Goal: Task Accomplishment & Management: Manage account settings

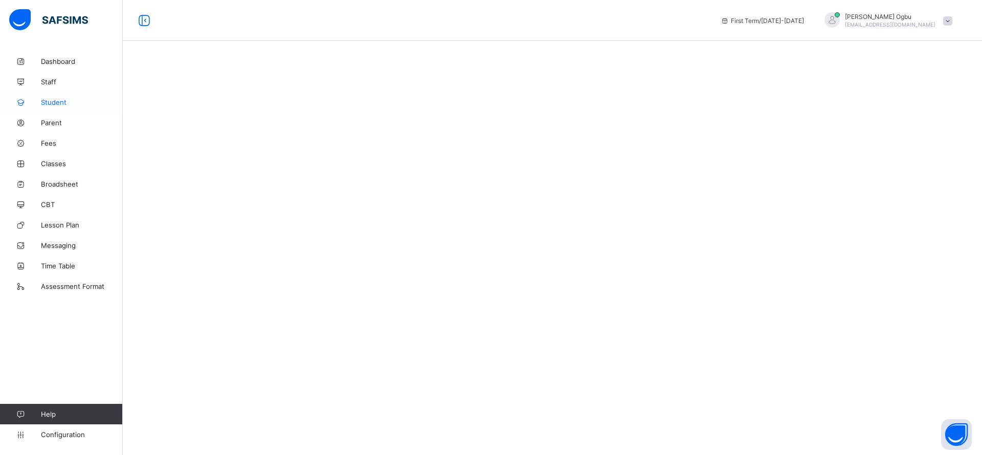
click at [55, 103] on span "Student" at bounding box center [82, 102] width 82 height 8
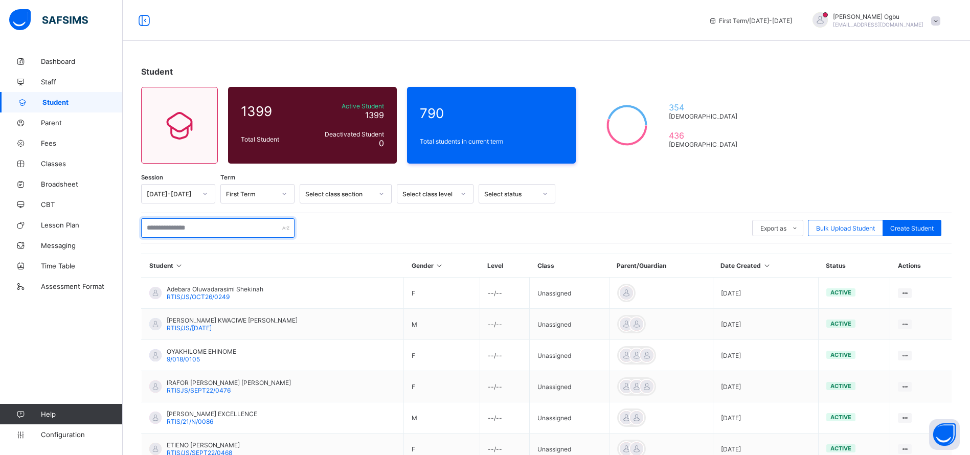
click at [166, 225] on input "text" at bounding box center [217, 227] width 153 height 19
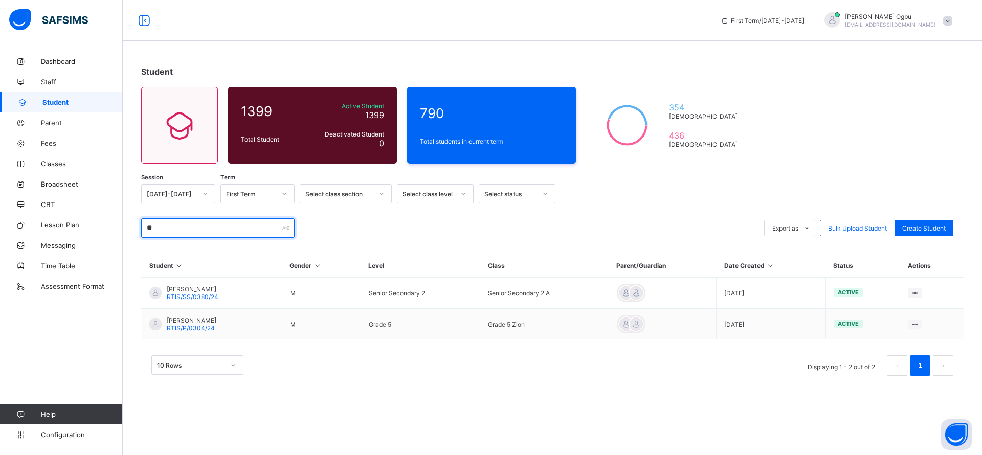
type input "*"
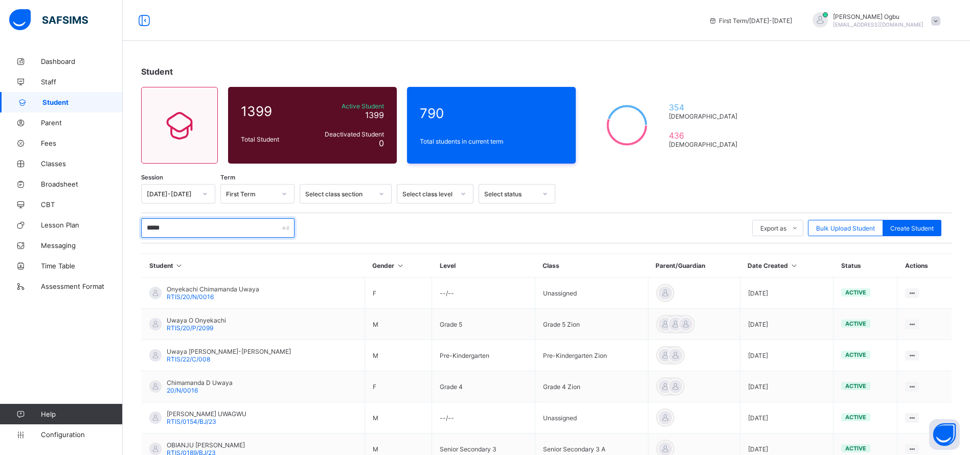
type input "******"
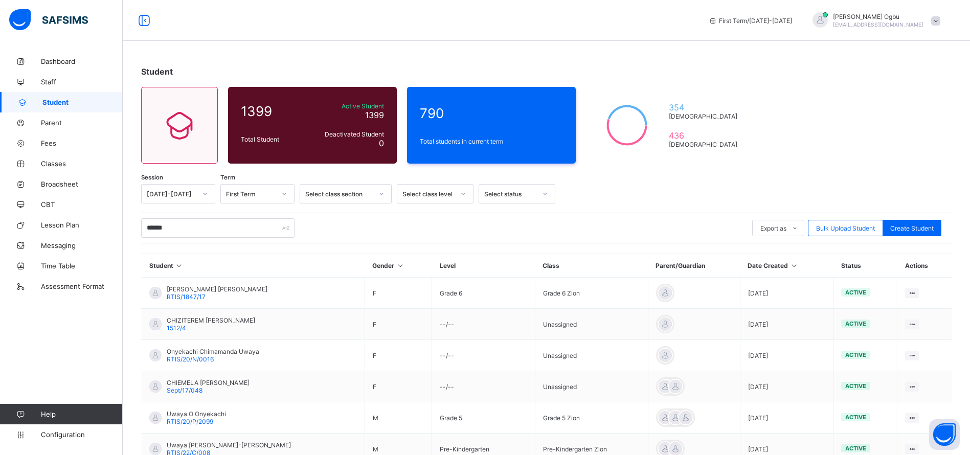
click at [719, 217] on div "****** Export as Pdf Report Excel Report Excel Report (LMS) Bulk Upload Student…" at bounding box center [546, 228] width 811 height 31
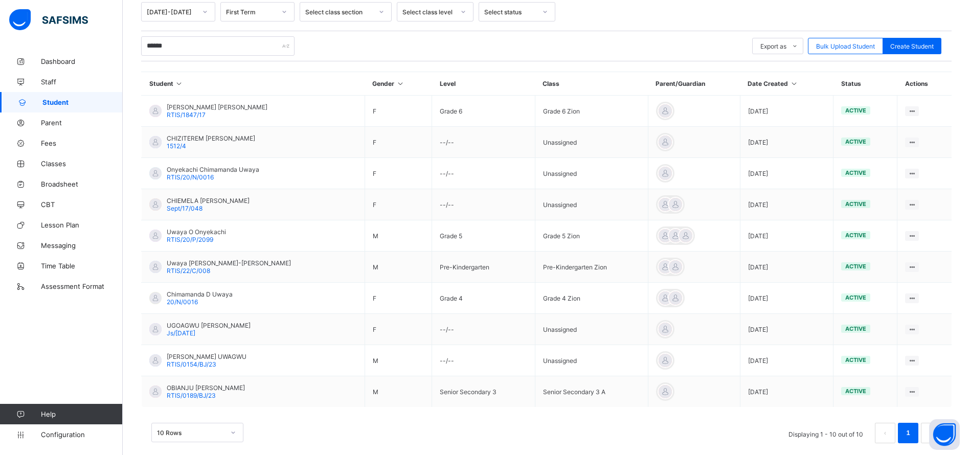
scroll to position [184, 0]
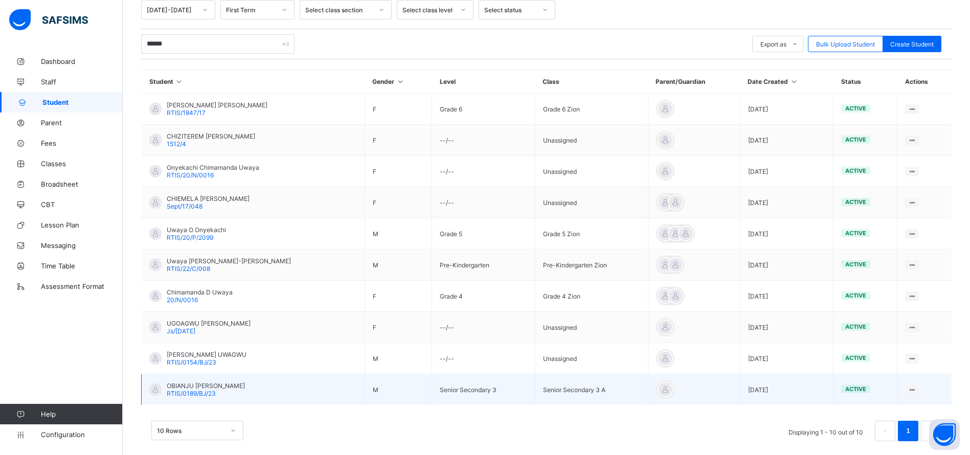
click at [186, 392] on span "RTIS/0189/BJ/23" at bounding box center [191, 394] width 49 height 8
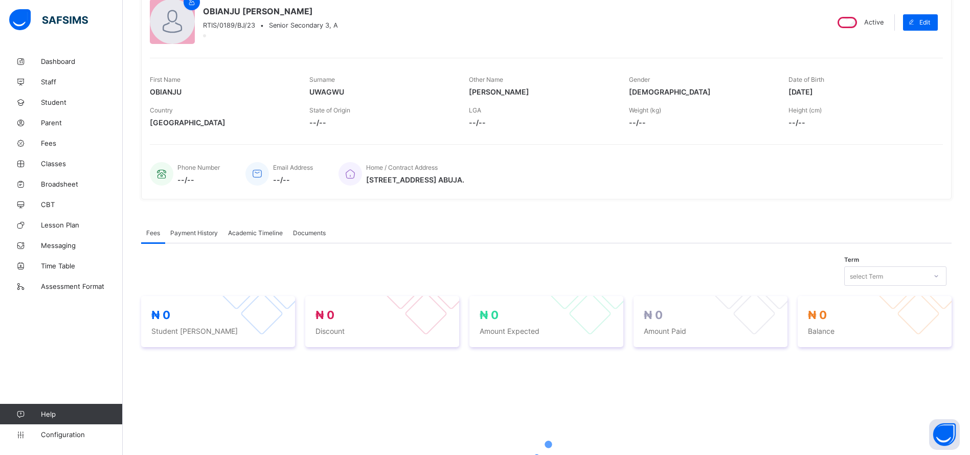
scroll to position [184, 0]
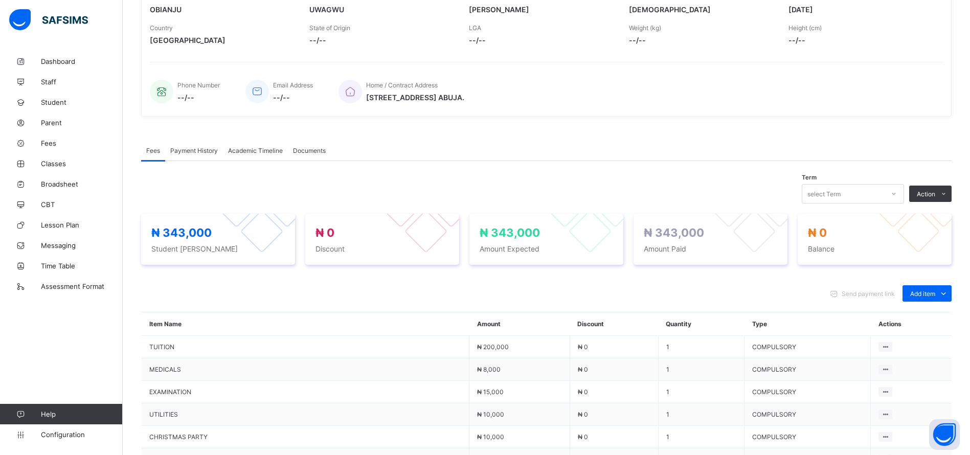
click at [239, 155] on div "Academic Timeline" at bounding box center [255, 150] width 65 height 20
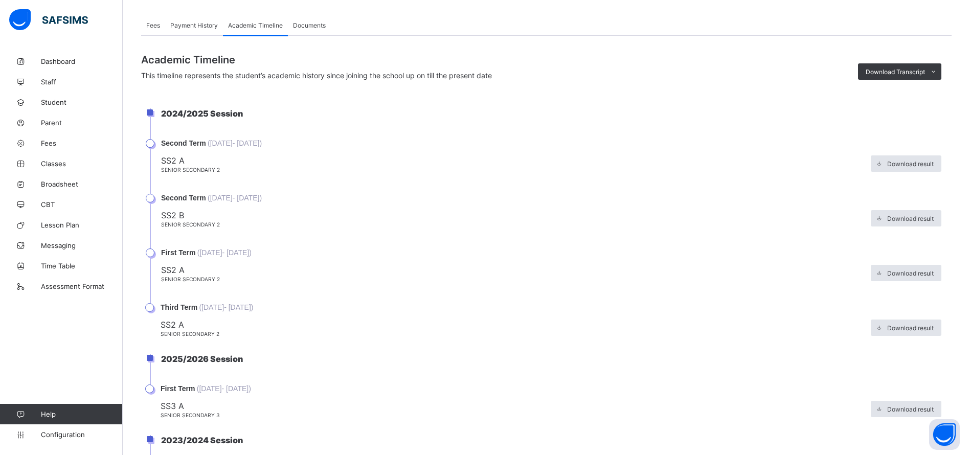
scroll to position [307, 0]
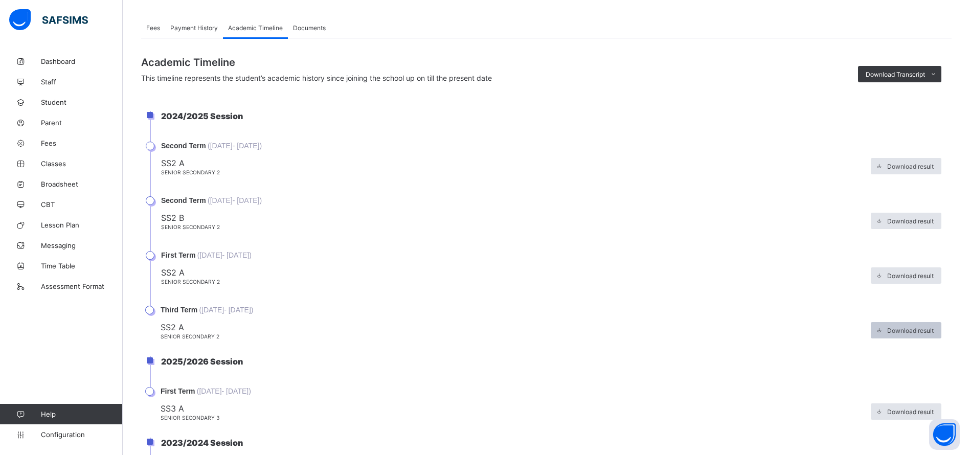
click at [923, 330] on span "Download result" at bounding box center [910, 331] width 47 height 8
click at [65, 169] on link "Classes" at bounding box center [61, 163] width 123 height 20
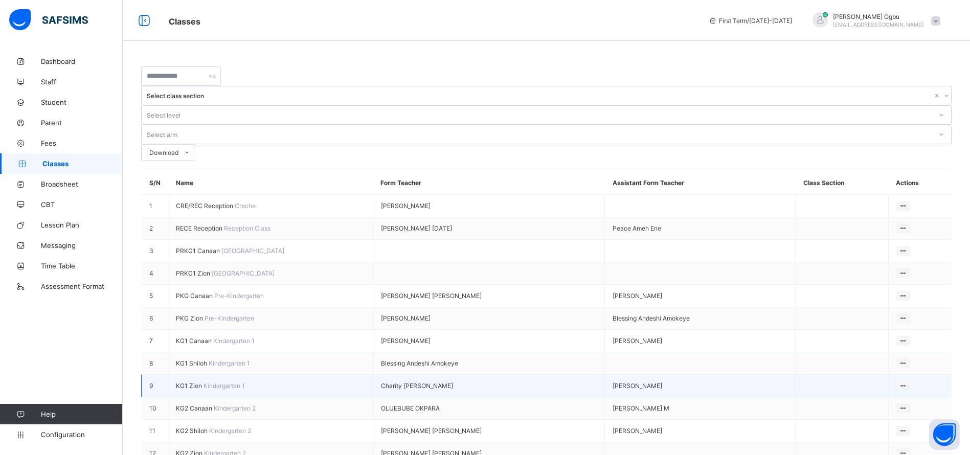
click at [563, 375] on td "Charity Cletus" at bounding box center [489, 386] width 232 height 23
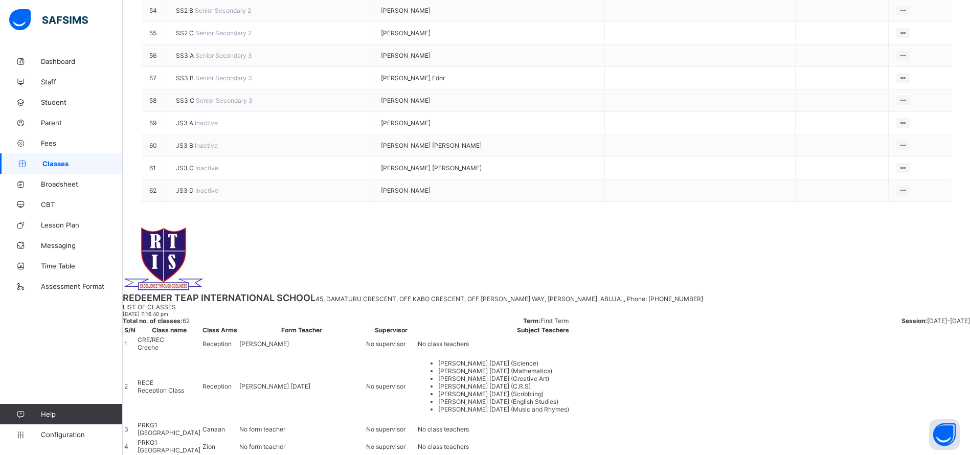
scroll to position [1389, 0]
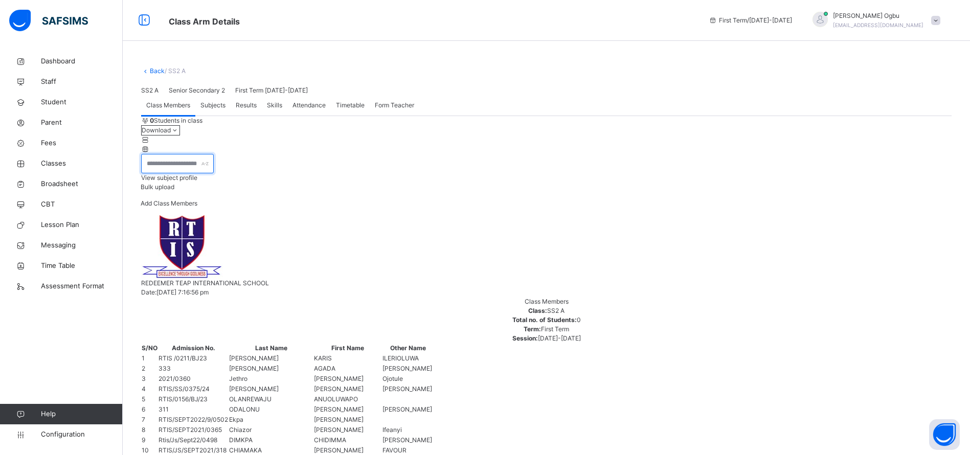
click at [214, 173] on input "text" at bounding box center [177, 163] width 73 height 19
click at [158, 69] on link "Back" at bounding box center [157, 71] width 15 height 8
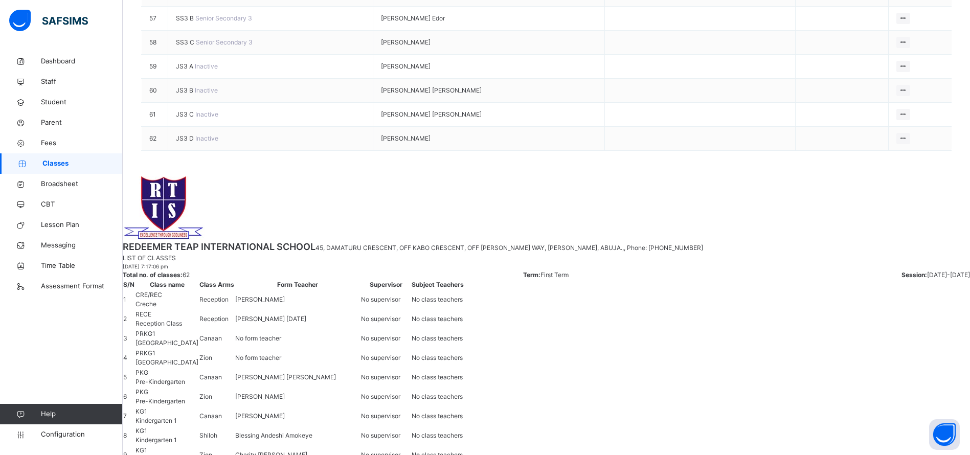
scroll to position [1542, 0]
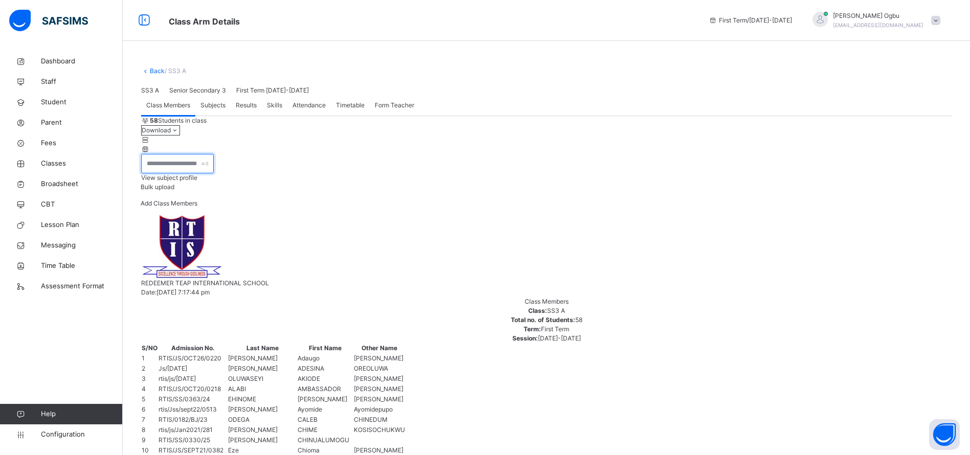
click at [203, 173] on input "text" at bounding box center [177, 163] width 73 height 19
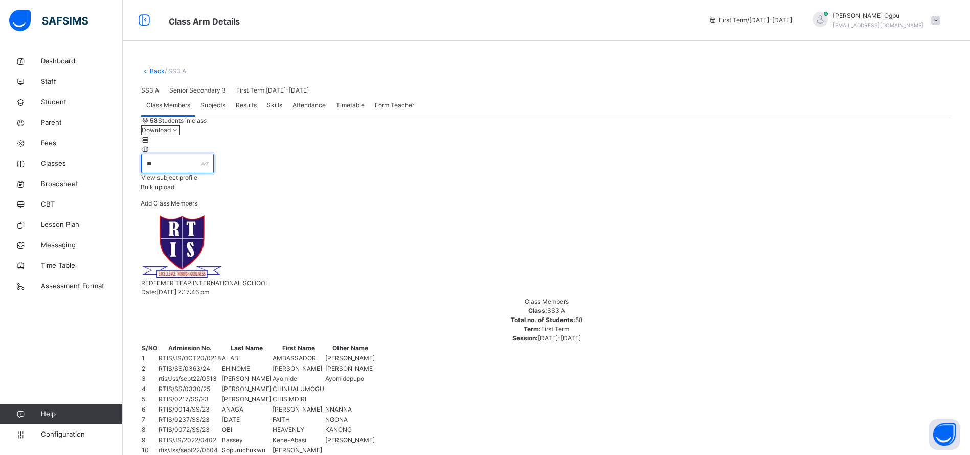
type input "*"
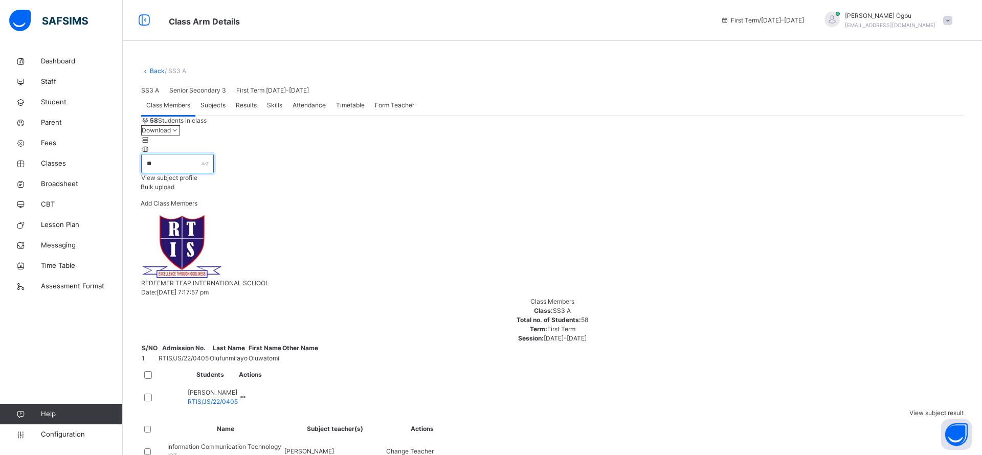
type input "*"
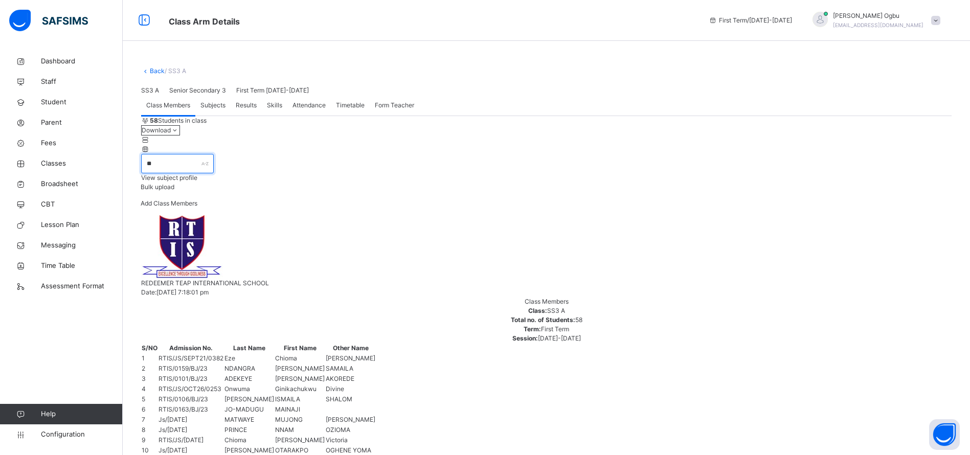
type input "*"
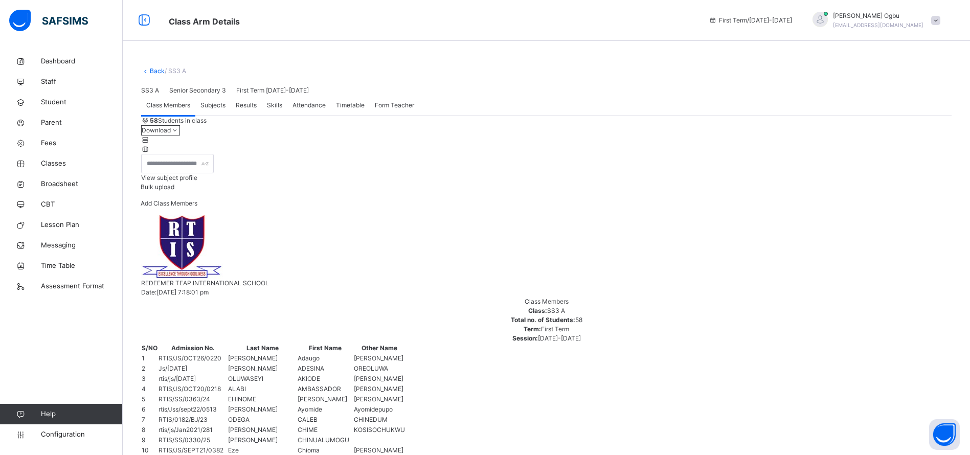
click at [147, 67] on icon at bounding box center [145, 71] width 9 height 8
click at [153, 69] on link "Back" at bounding box center [157, 71] width 15 height 8
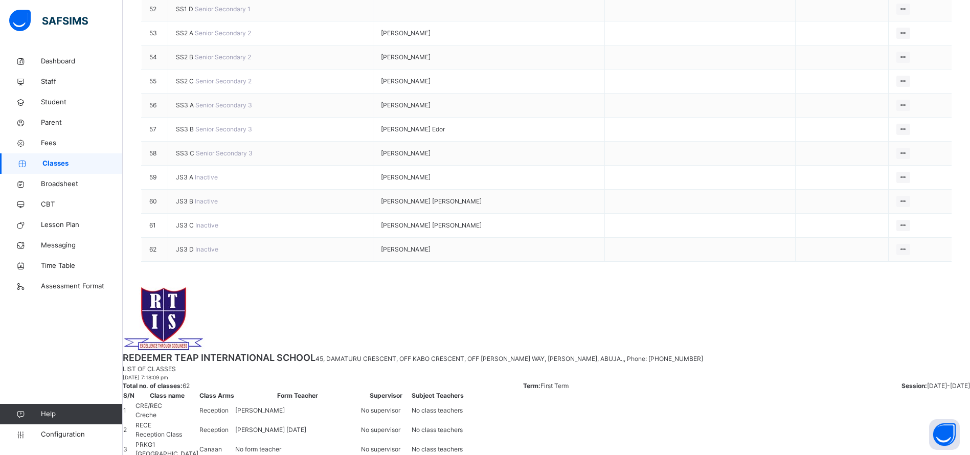
scroll to position [1431, 0]
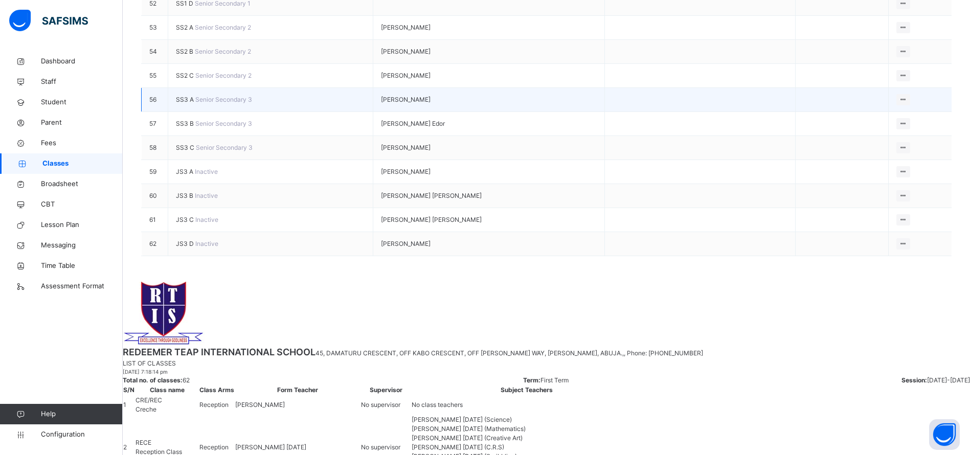
click at [191, 103] on span "SS3 A" at bounding box center [185, 100] width 19 height 8
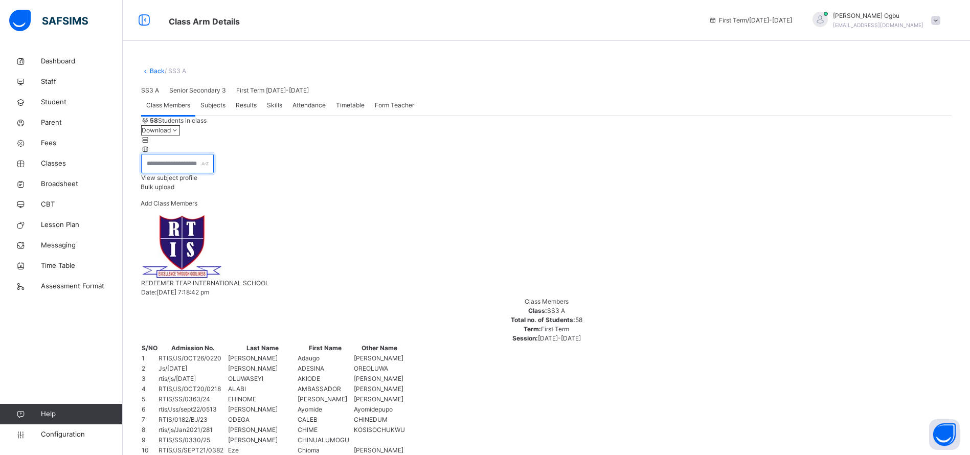
click at [214, 173] on input "text" at bounding box center [177, 163] width 73 height 19
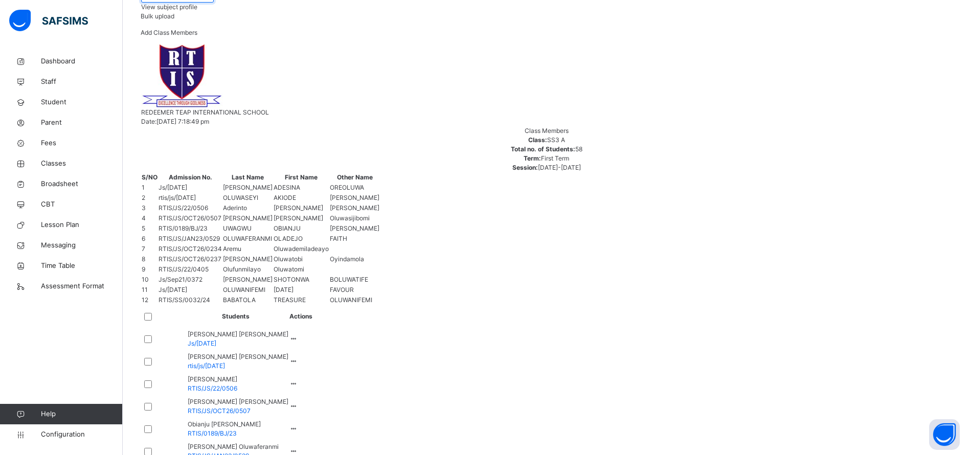
scroll to position [167, 0]
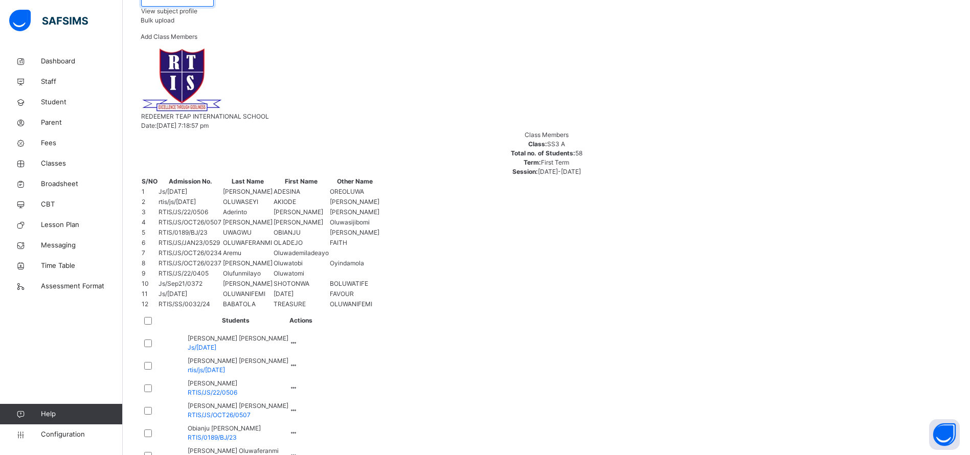
type input "*"
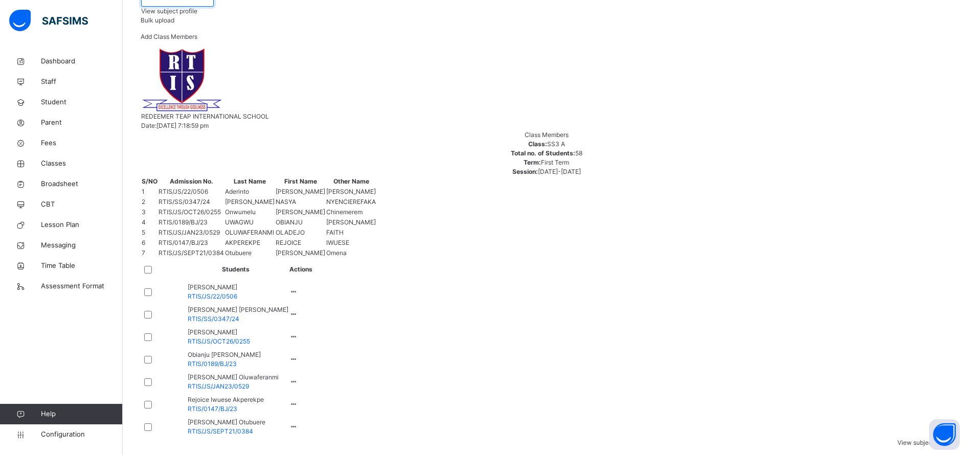
scroll to position [5, 0]
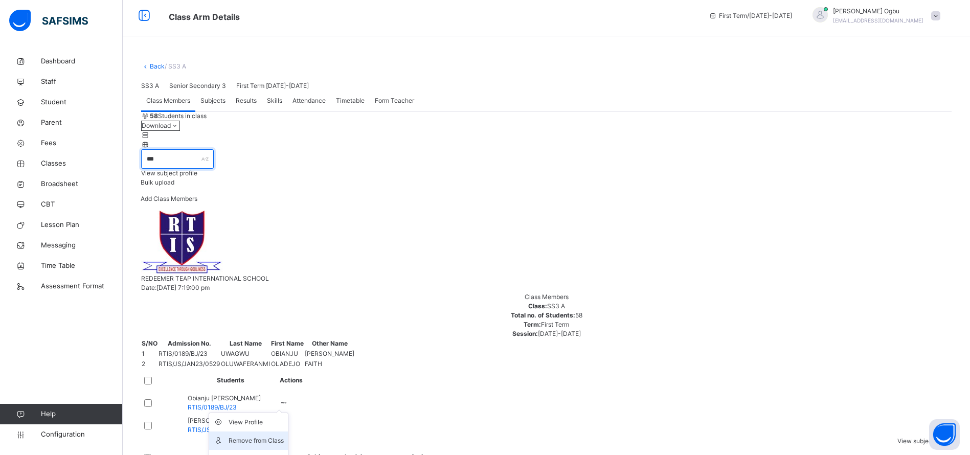
type input "***"
click at [284, 436] on div "Remove from Class" at bounding box center [256, 441] width 55 height 10
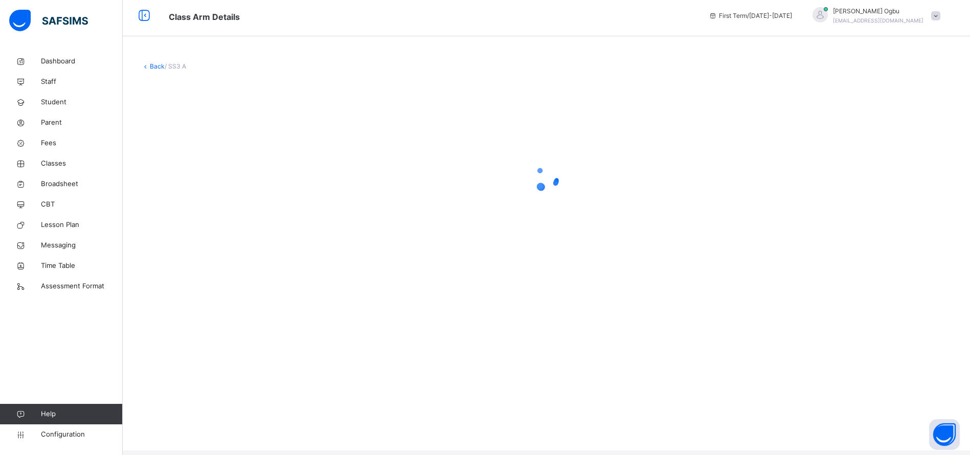
scroll to position [0, 0]
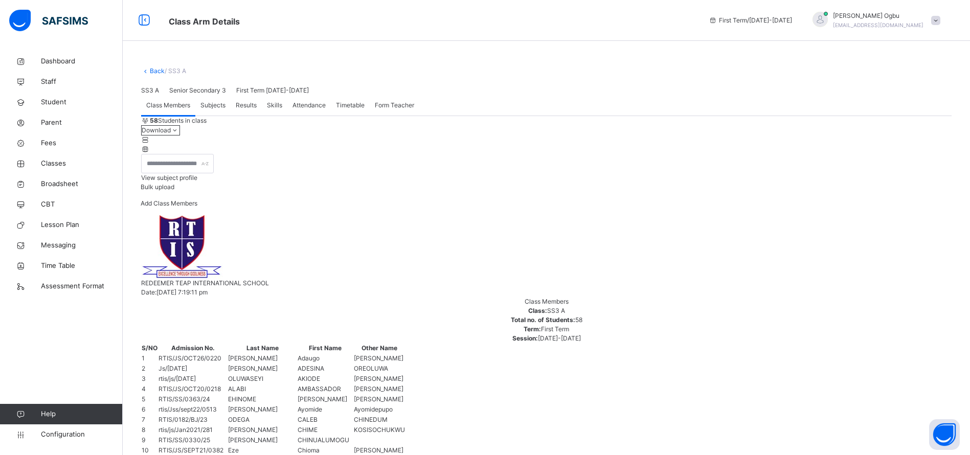
click at [150, 72] on link "Back" at bounding box center [157, 71] width 15 height 8
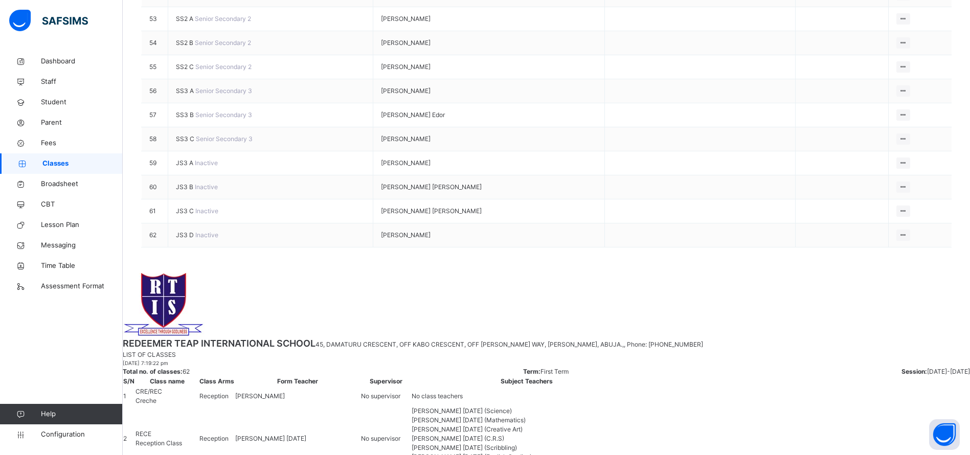
scroll to position [1453, 0]
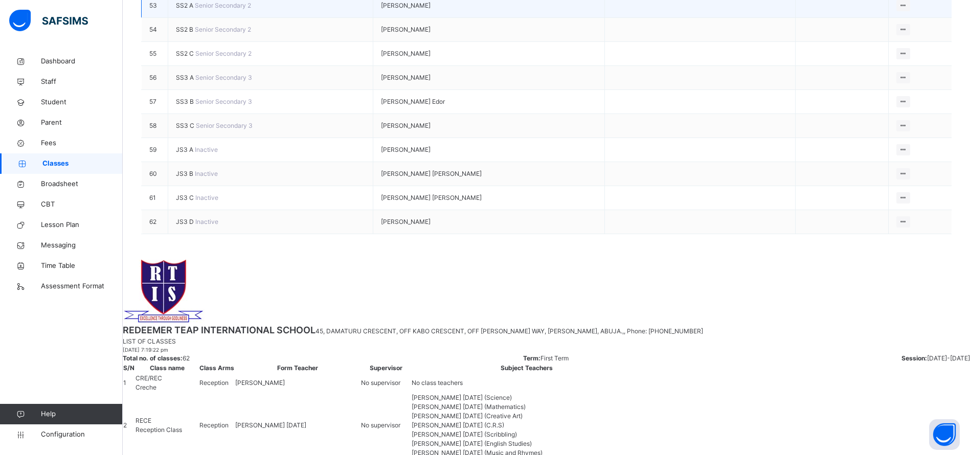
click at [191, 9] on span "SS2 A" at bounding box center [185, 6] width 19 height 8
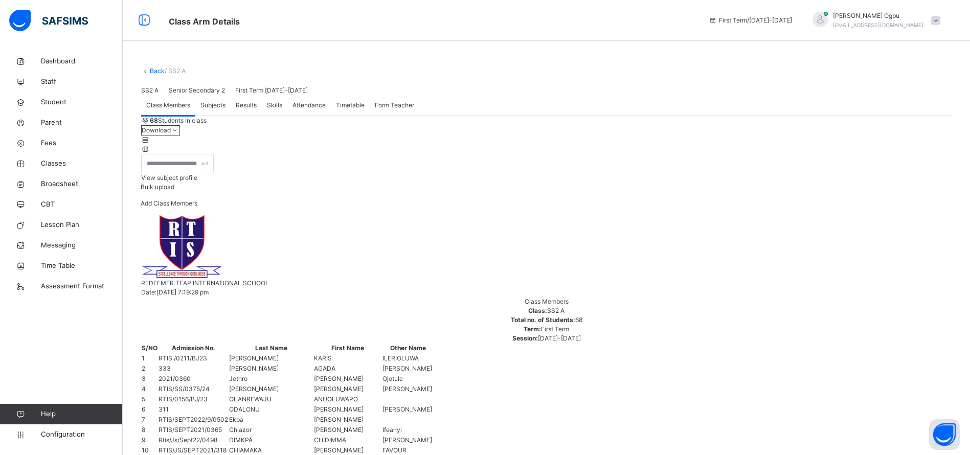
click at [197, 215] on div "Add Class Members" at bounding box center [169, 207] width 57 height 16
type input "*****"
